Goal: Navigation & Orientation: Find specific page/section

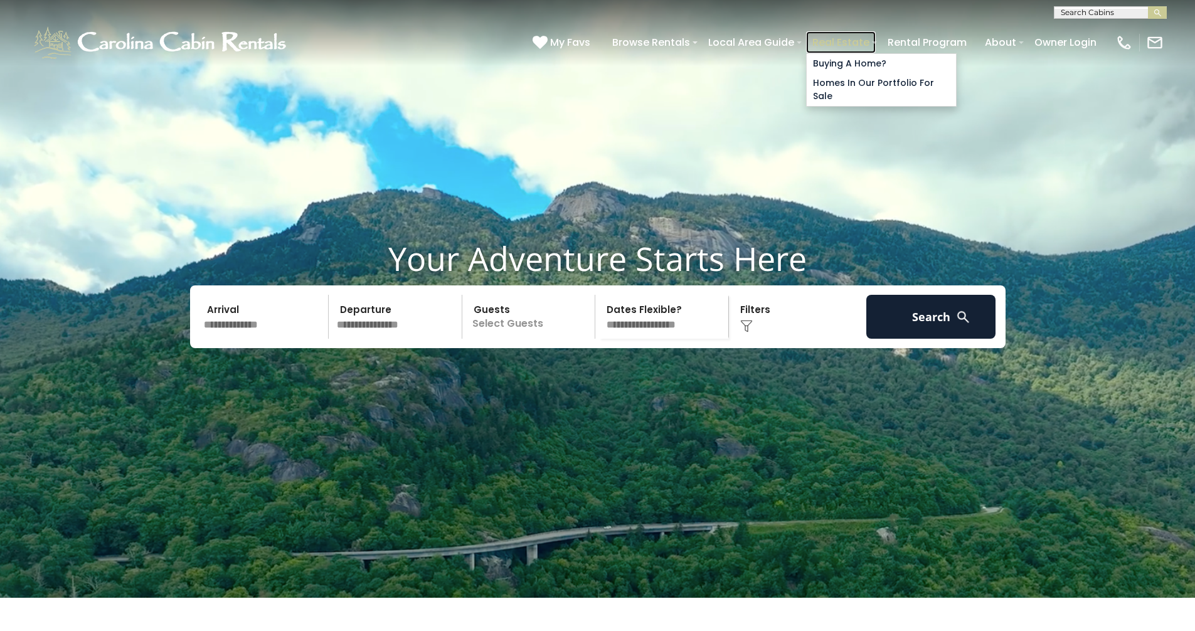
click at [875, 34] on link "Real Estate" at bounding box center [841, 42] width 70 height 22
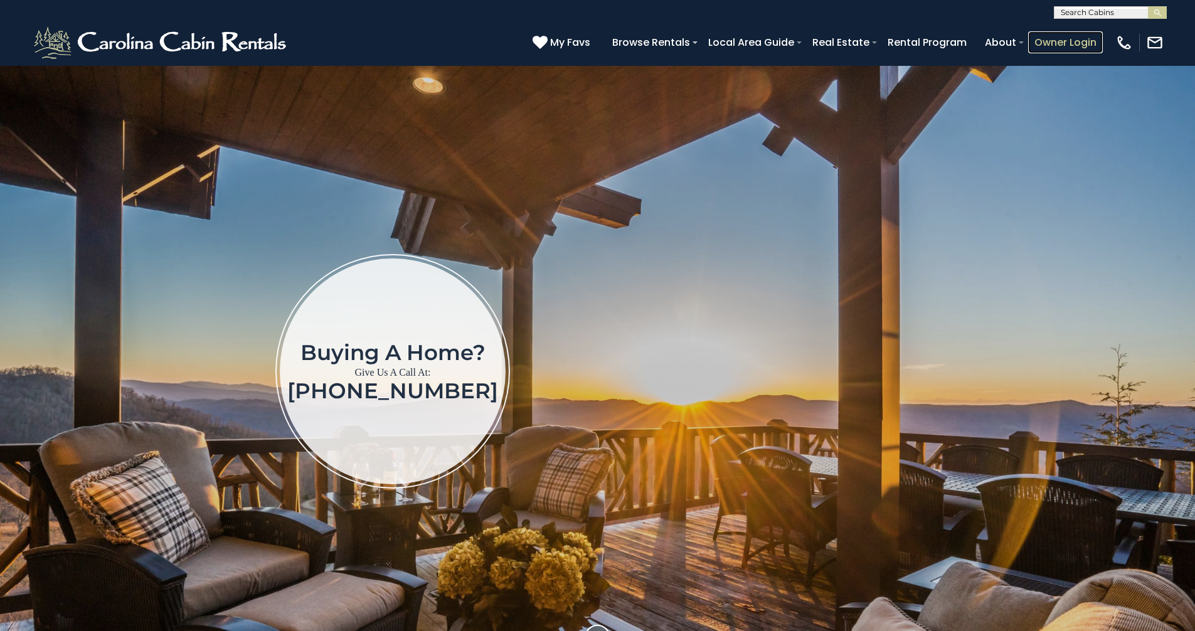
click at [1049, 39] on link "Owner Login" at bounding box center [1065, 42] width 75 height 22
